Goal: Task Accomplishment & Management: Manage account settings

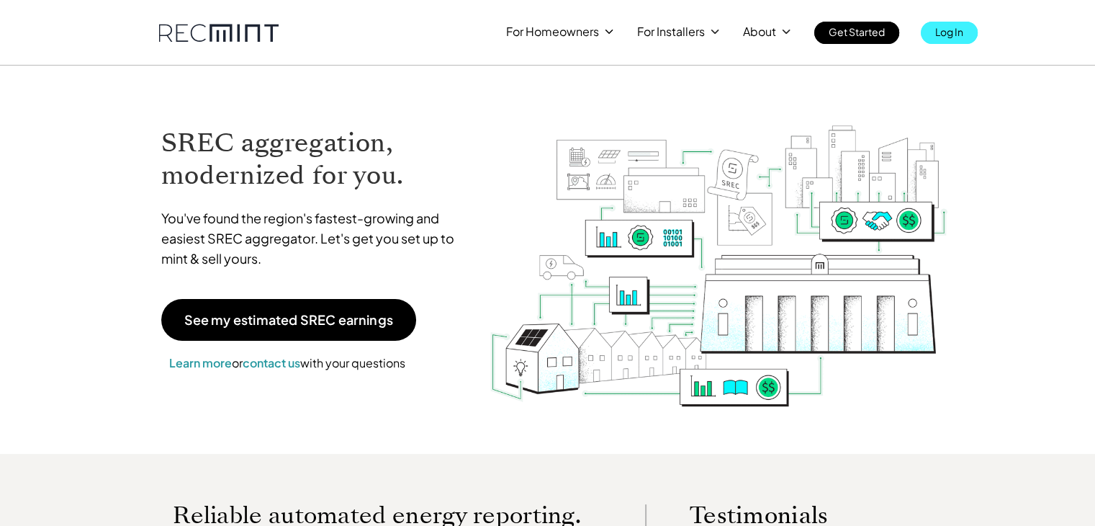
click at [955, 30] on p "Log In" at bounding box center [949, 32] width 28 height 20
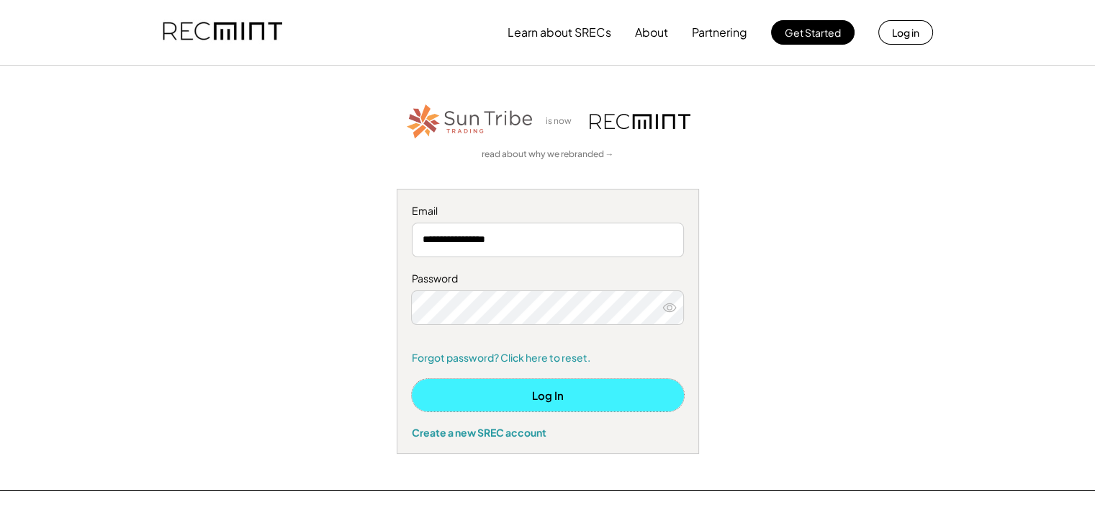
click at [547, 392] on button "Log In" at bounding box center [548, 395] width 272 height 32
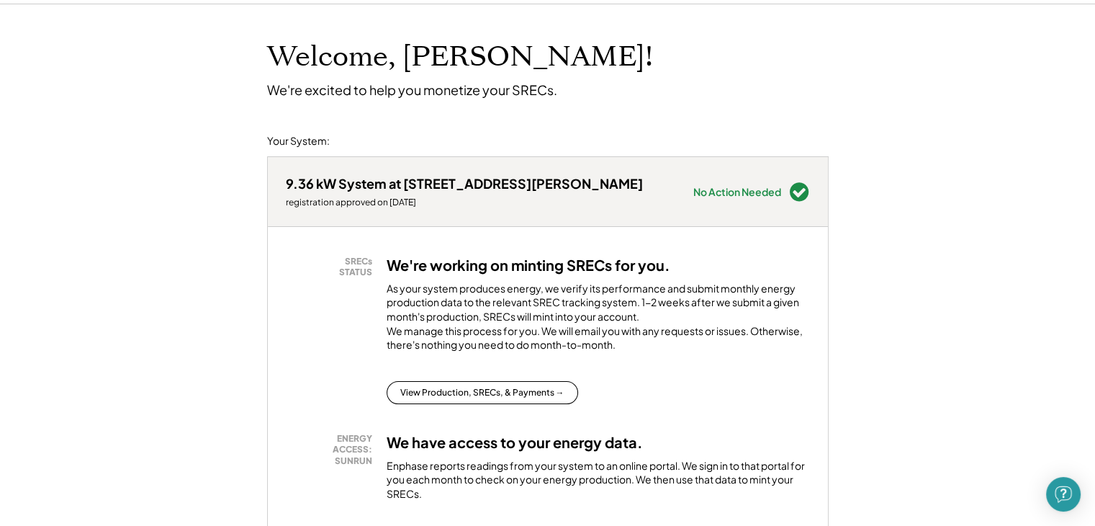
scroll to position [86, 0]
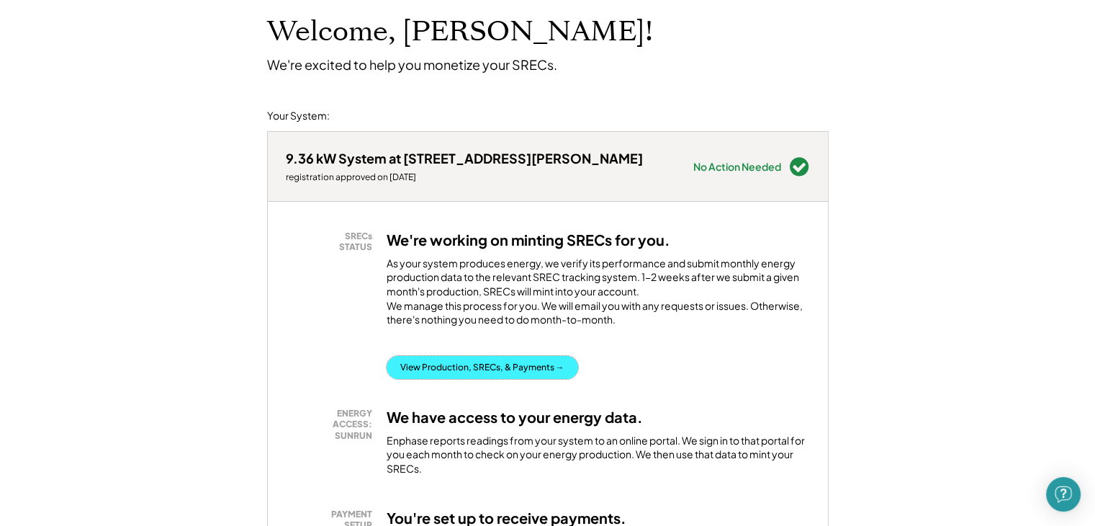
click at [486, 377] on button "View Production, SRECs, & Payments →" at bounding box center [483, 367] width 192 height 23
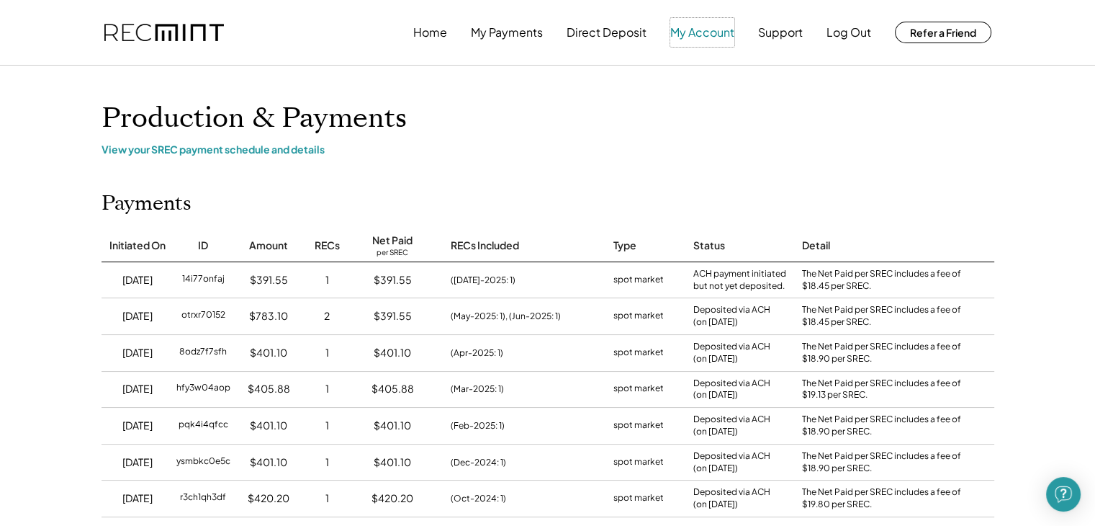
click at [703, 38] on button "My Account" at bounding box center [702, 32] width 64 height 29
